Goal: Check status: Check status

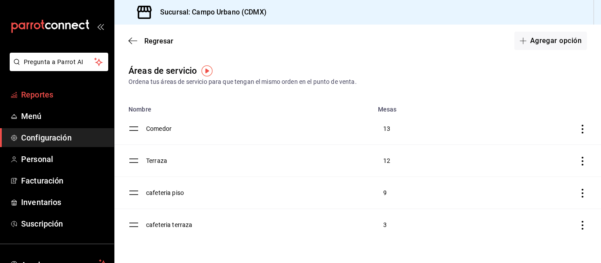
click at [50, 97] on span "Reportes" at bounding box center [64, 95] width 86 height 12
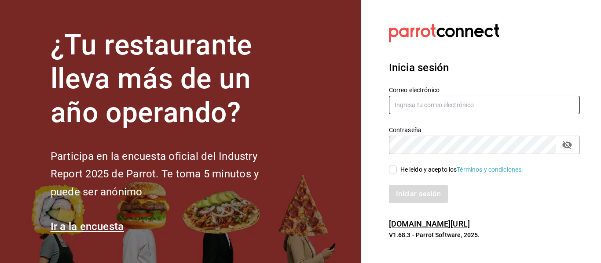
type input "enrique@huertoromaverde.org"
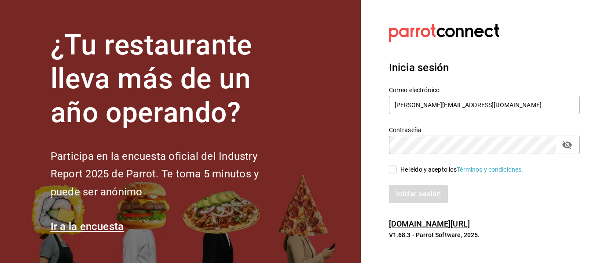
click at [395, 171] on input "He leído y acepto los Términos y condiciones." at bounding box center [393, 170] width 8 height 8
checkbox input "true"
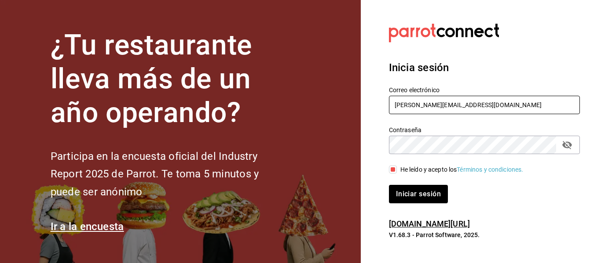
drag, startPoint x: 416, startPoint y: 107, endPoint x: 381, endPoint y: 109, distance: 35.2
click at [381, 109] on div "Correo electrónico enrique@huertoromaverde.org" at bounding box center [478, 96] width 201 height 40
type input "piero.b@huertoromaverde.org"
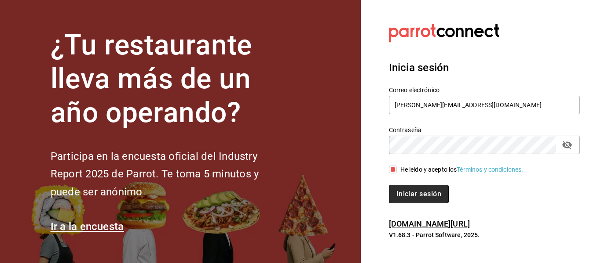
click at [423, 194] on button "Iniciar sesión" at bounding box center [419, 194] width 60 height 18
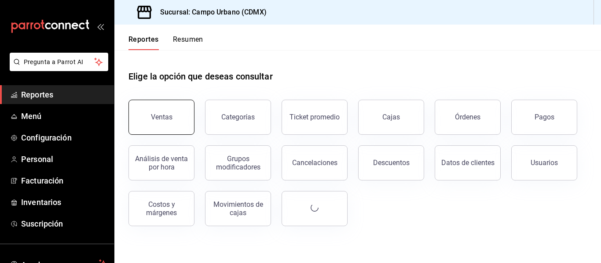
click at [160, 118] on div "Ventas" at bounding box center [162, 117] width 22 height 8
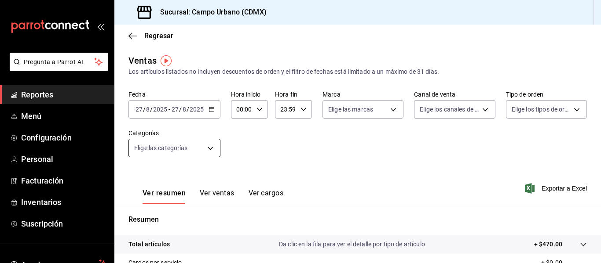
click at [161, 145] on body "Pregunta a Parrot AI Reportes Menú Configuración Personal Facturación Inventari…" at bounding box center [300, 131] width 601 height 263
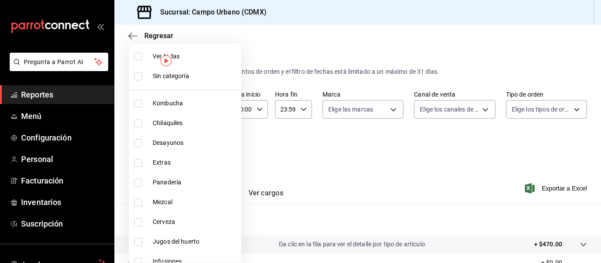
click at [287, 142] on div at bounding box center [300, 131] width 601 height 263
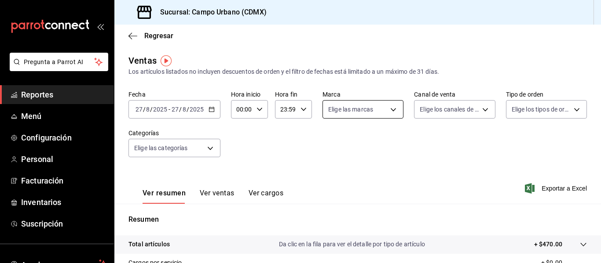
click at [377, 117] on body "Pregunta a Parrot AI Reportes Menú Configuración Personal Facturación Inventari…" at bounding box center [300, 131] width 601 height 263
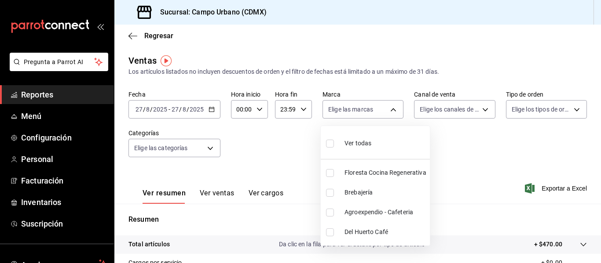
click at [358, 190] on span "Brebajería" at bounding box center [385, 192] width 82 height 9
type input "ebe00a7c-5dab-4e87-933b-f4517ba5e88c"
checkbox input "true"
click at [211, 110] on div at bounding box center [300, 131] width 601 height 263
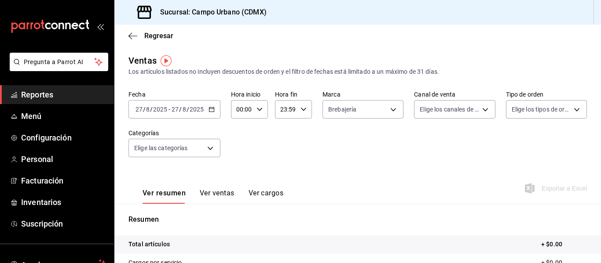
click at [211, 110] on icon "button" at bounding box center [211, 109] width 6 height 6
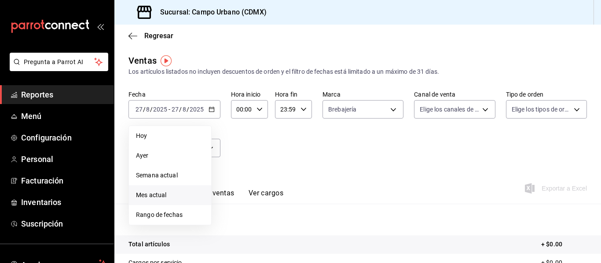
click at [150, 194] on span "Mes actual" at bounding box center [170, 195] width 68 height 9
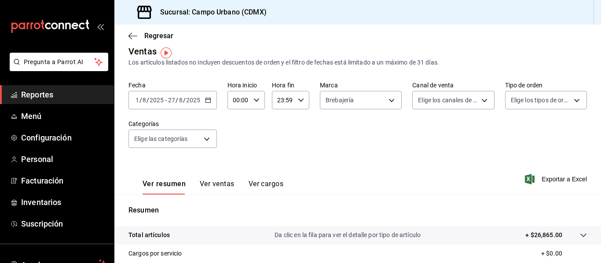
scroll to position [19, 0]
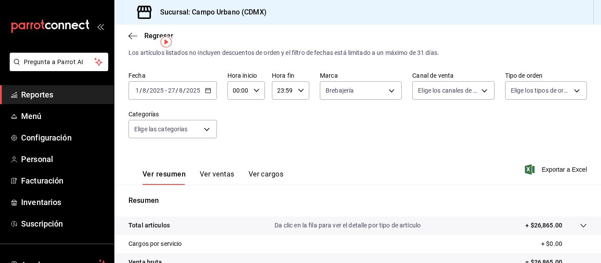
click at [204, 93] on div "2025-08-01 1 / 8 / 2025 - 2025-08-27 27 / 8 / 2025" at bounding box center [172, 90] width 88 height 18
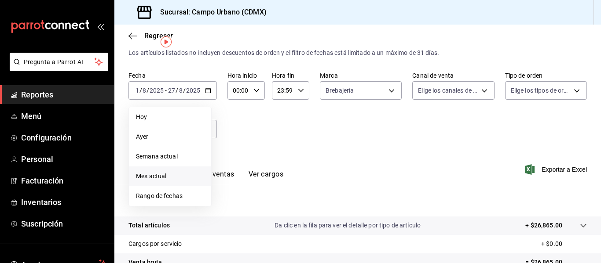
click at [153, 176] on span "Mes actual" at bounding box center [170, 176] width 68 height 9
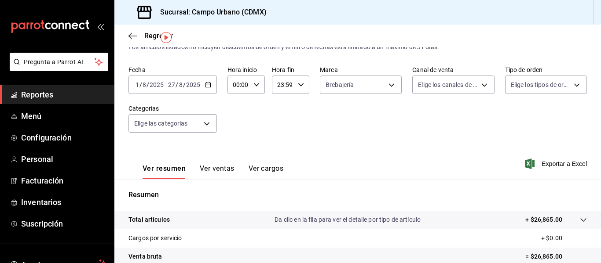
scroll to position [19, 0]
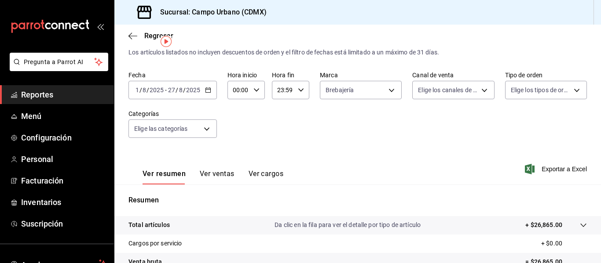
click at [171, 91] on input "27" at bounding box center [172, 90] width 8 height 7
click at [181, 91] on input "8" at bounding box center [181, 90] width 4 height 7
click at [179, 91] on input "8" at bounding box center [181, 90] width 4 height 7
click at [179, 90] on input "8" at bounding box center [181, 90] width 4 height 7
click at [179, 91] on input "8" at bounding box center [181, 90] width 4 height 7
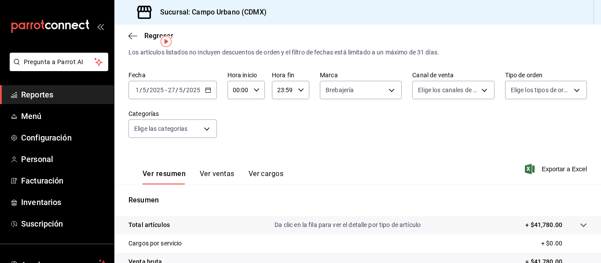
click at [173, 90] on input "27" at bounding box center [172, 90] width 8 height 7
click at [171, 89] on input "27" at bounding box center [172, 90] width 8 height 7
click at [172, 90] on input "27" at bounding box center [172, 90] width 8 height 7
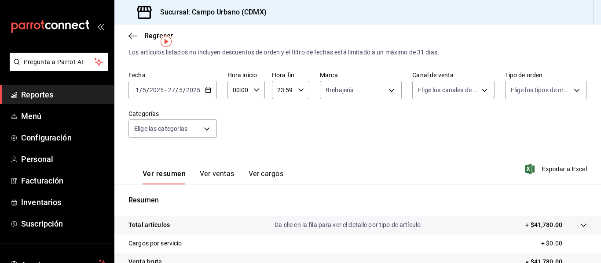
click at [172, 90] on input "27" at bounding box center [172, 90] width 8 height 7
